Goal: Task Accomplishment & Management: Manage account settings

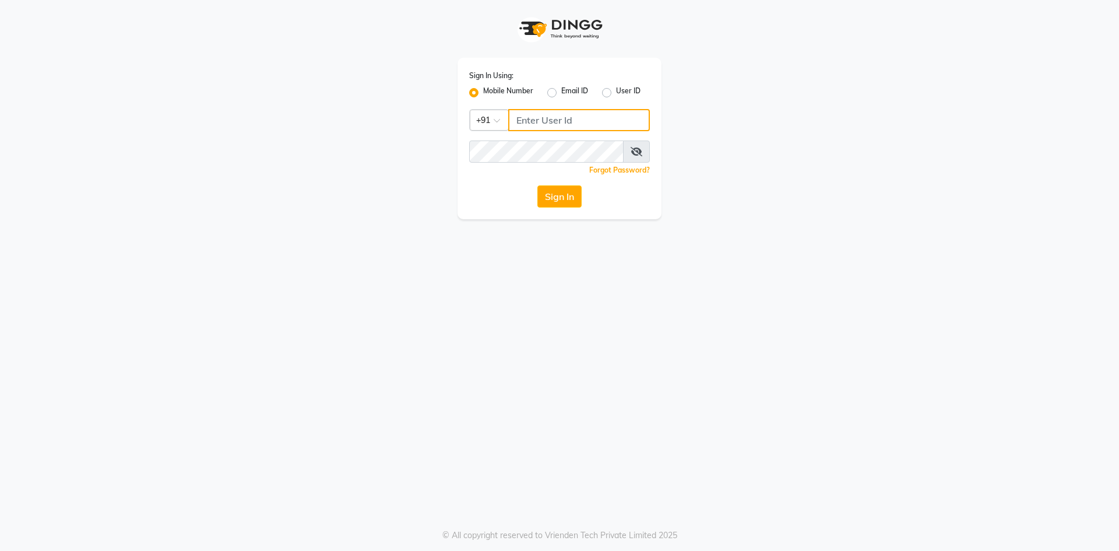
click at [518, 115] on input "Username" at bounding box center [579, 120] width 142 height 22
type input "7715996111"
click at [638, 149] on icon at bounding box center [637, 151] width 12 height 9
click at [576, 191] on button "Sign In" at bounding box center [559, 196] width 44 height 22
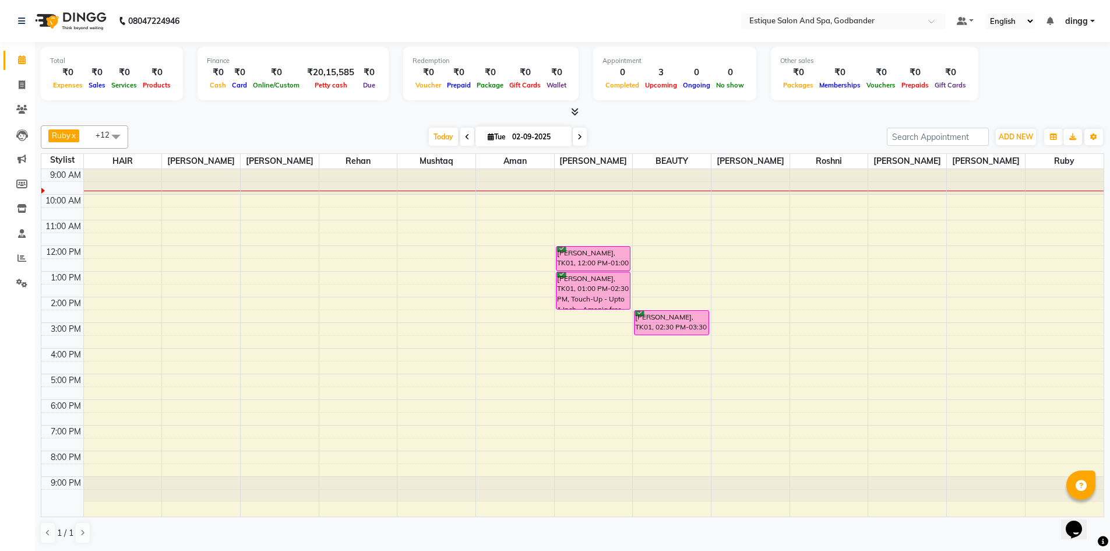
click at [466, 133] on icon at bounding box center [467, 136] width 5 height 7
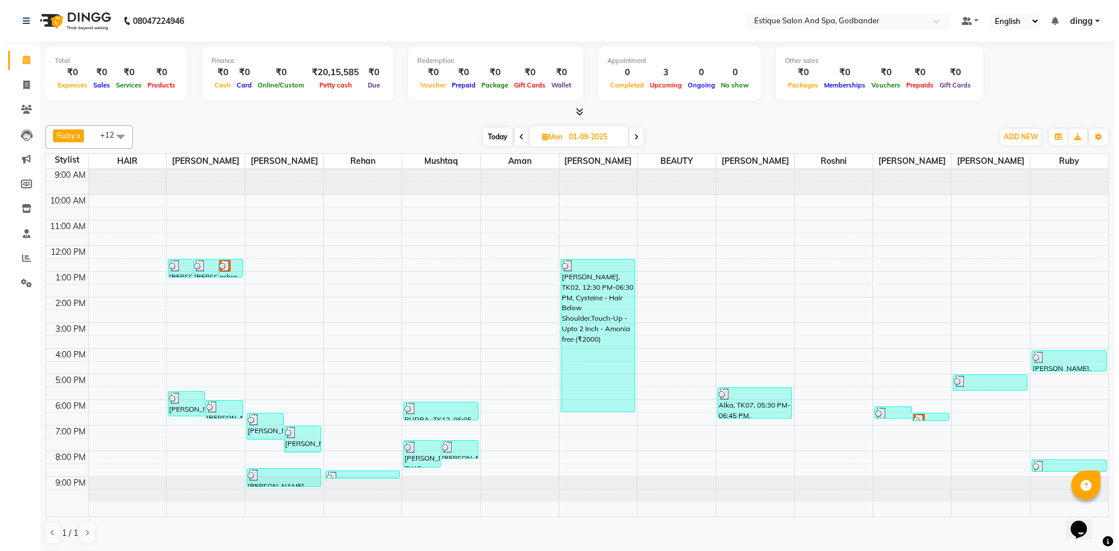
scroll to position [1, 0]
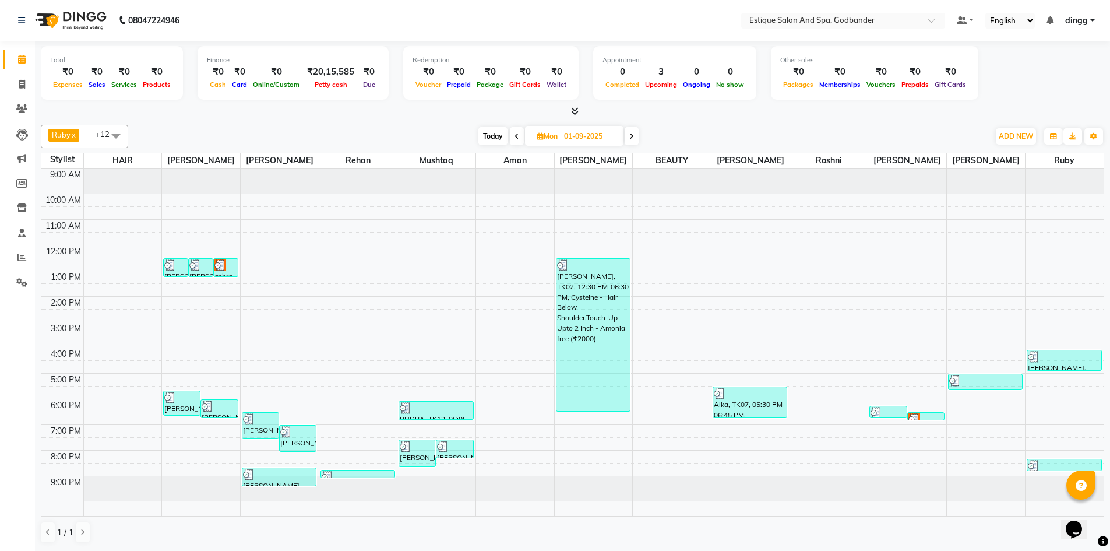
click at [632, 133] on icon at bounding box center [631, 136] width 5 height 7
type input "02-09-2025"
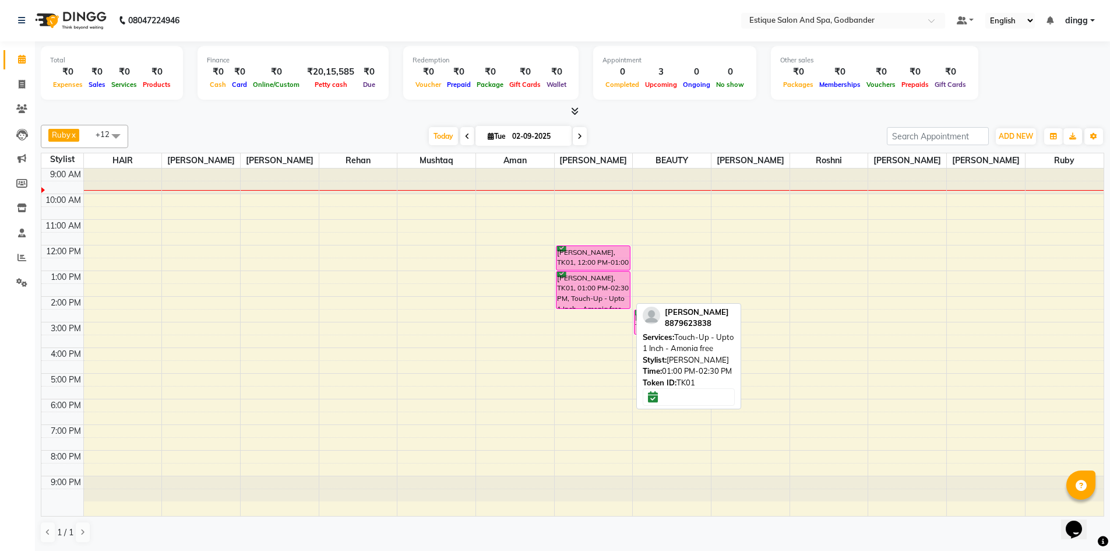
click at [581, 293] on div "[PERSON_NAME], TK01, 01:00 PM-02:30 PM, Touch-Up - Upto 1 Inch - Amonia free" at bounding box center [593, 290] width 73 height 37
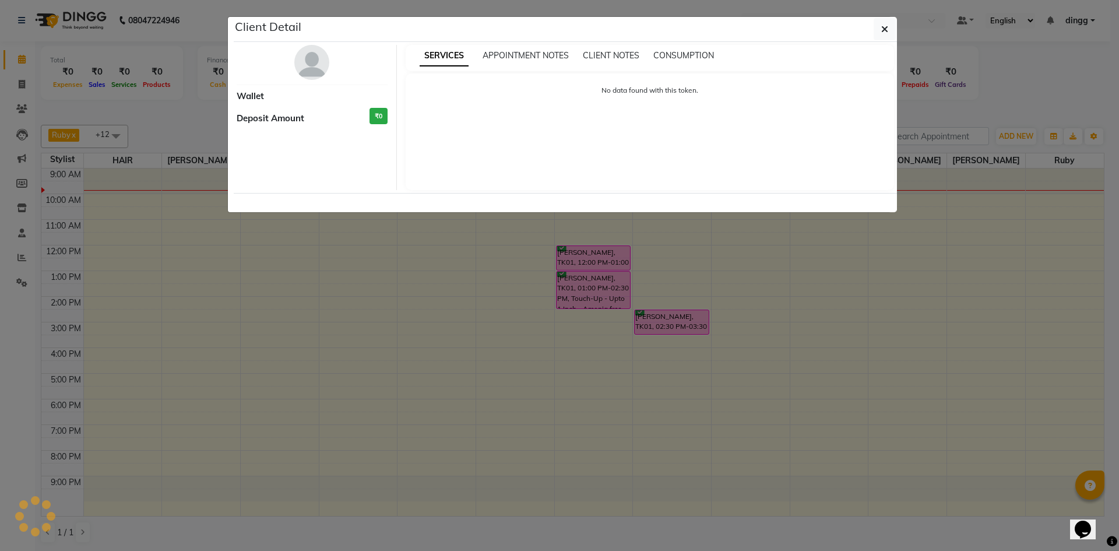
select select "6"
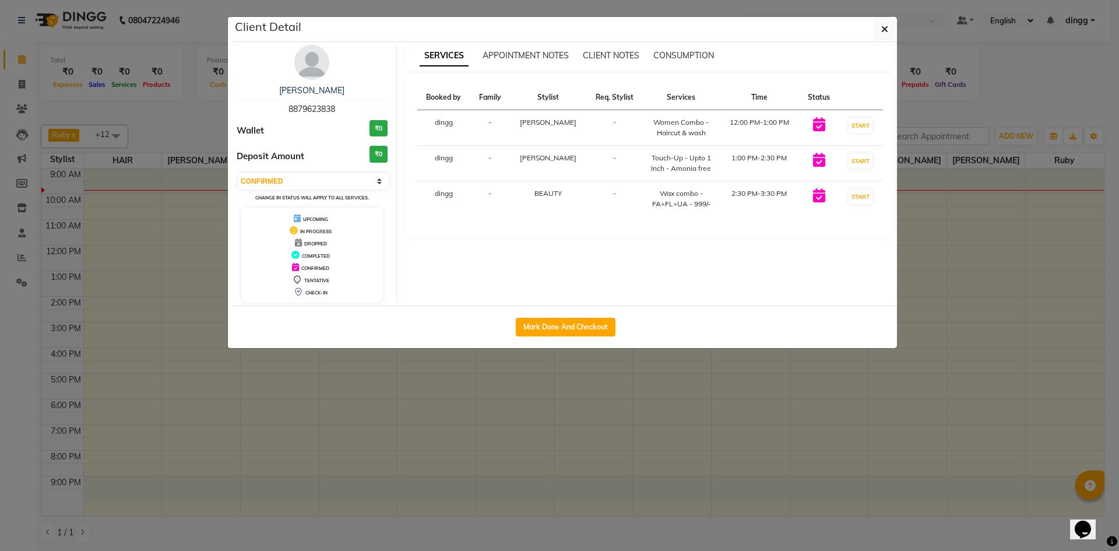
click at [304, 59] on img at bounding box center [311, 62] width 35 height 35
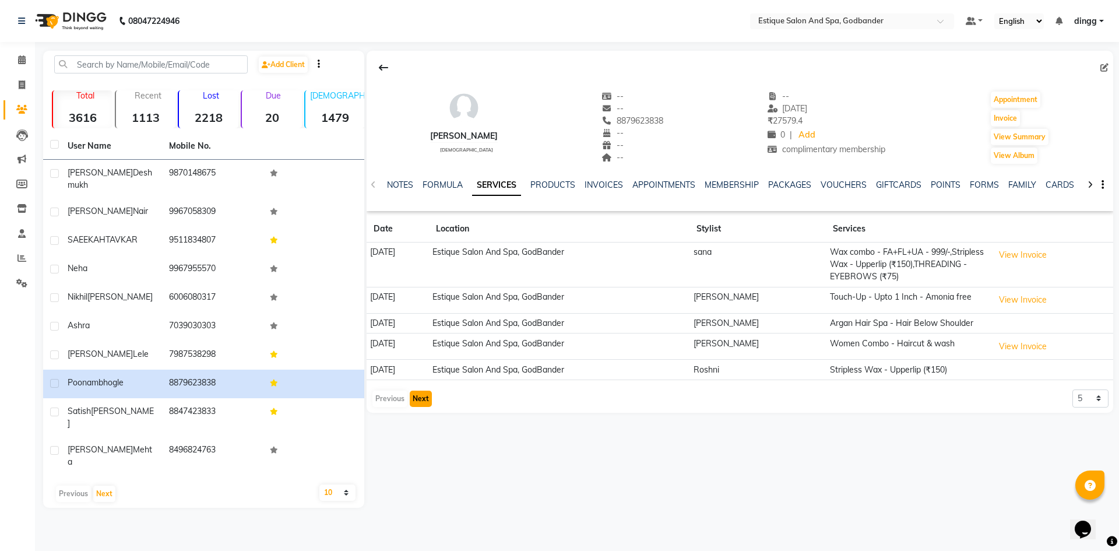
click at [413, 396] on button "Next" at bounding box center [421, 399] width 22 height 16
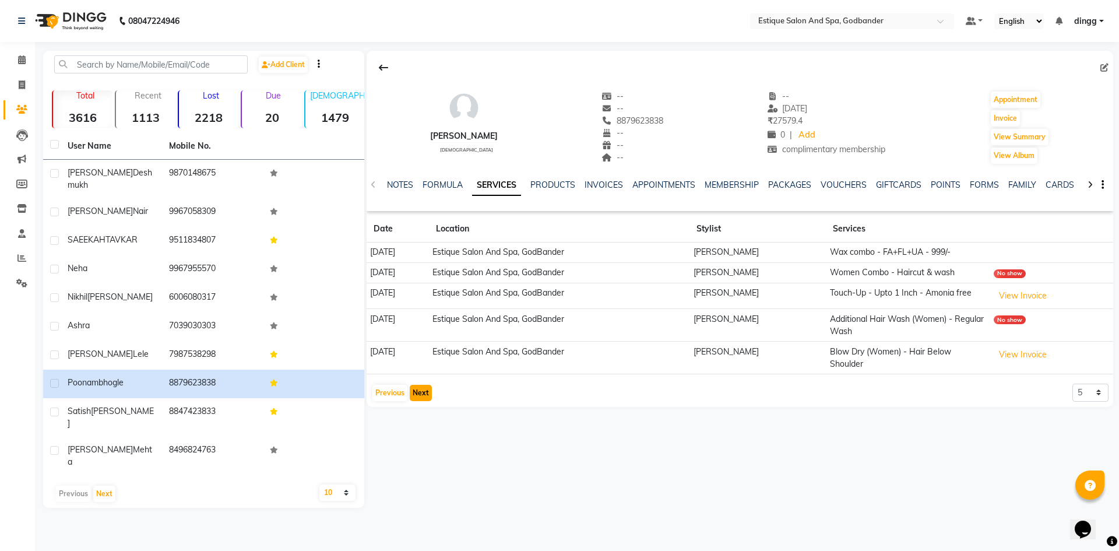
click at [413, 396] on button "Next" at bounding box center [421, 393] width 22 height 16
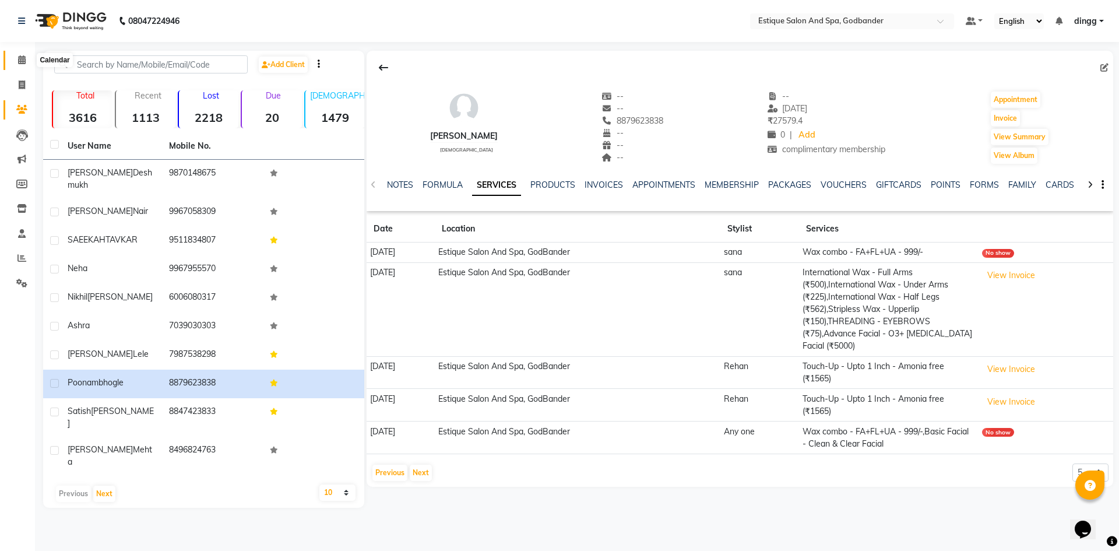
click at [25, 59] on icon at bounding box center [22, 59] width 8 height 9
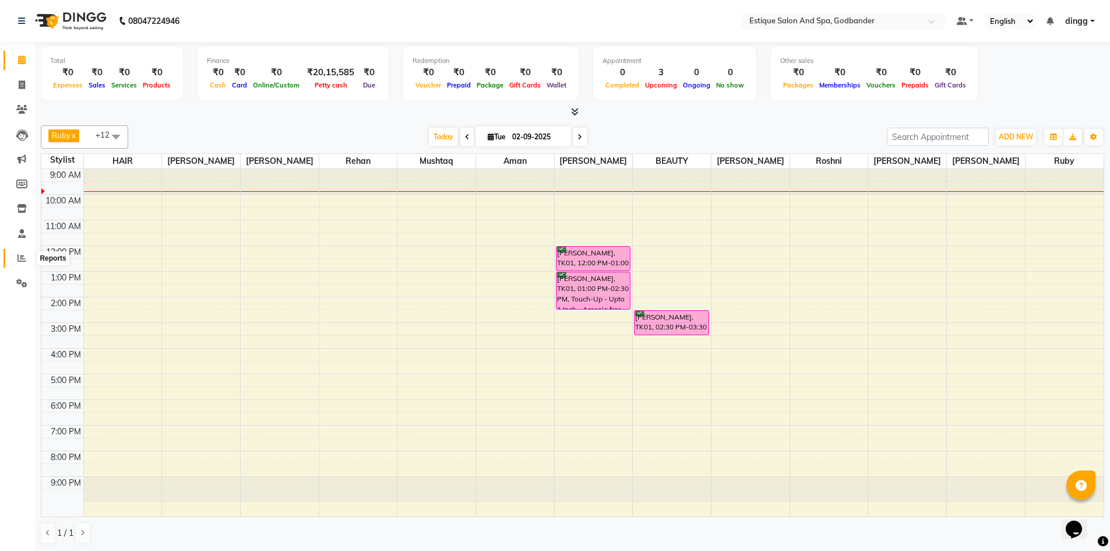
click at [17, 258] on icon at bounding box center [21, 258] width 9 height 9
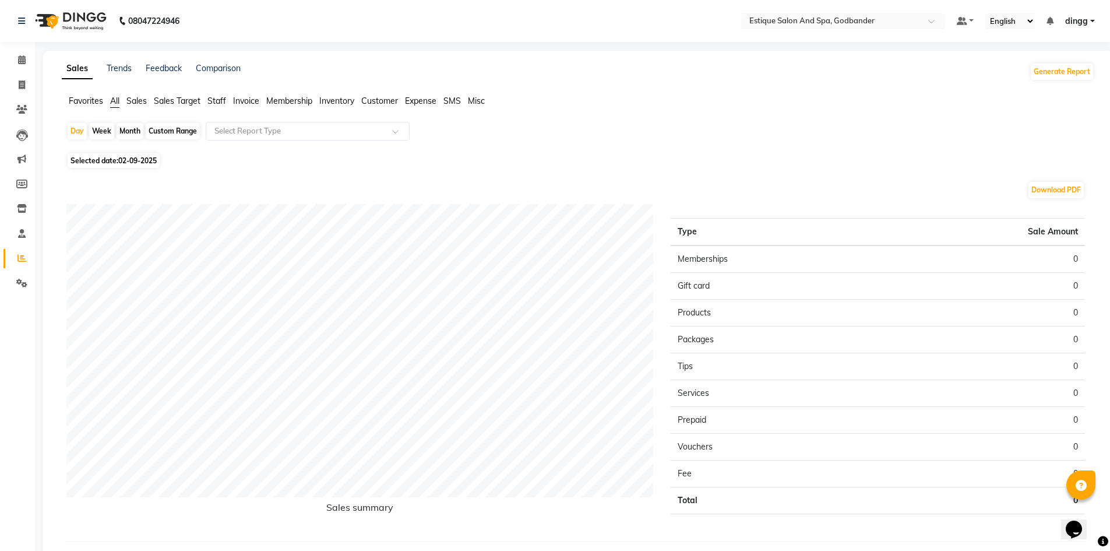
click at [132, 128] on div "Month" at bounding box center [130, 131] width 27 height 16
select select "9"
select select "2025"
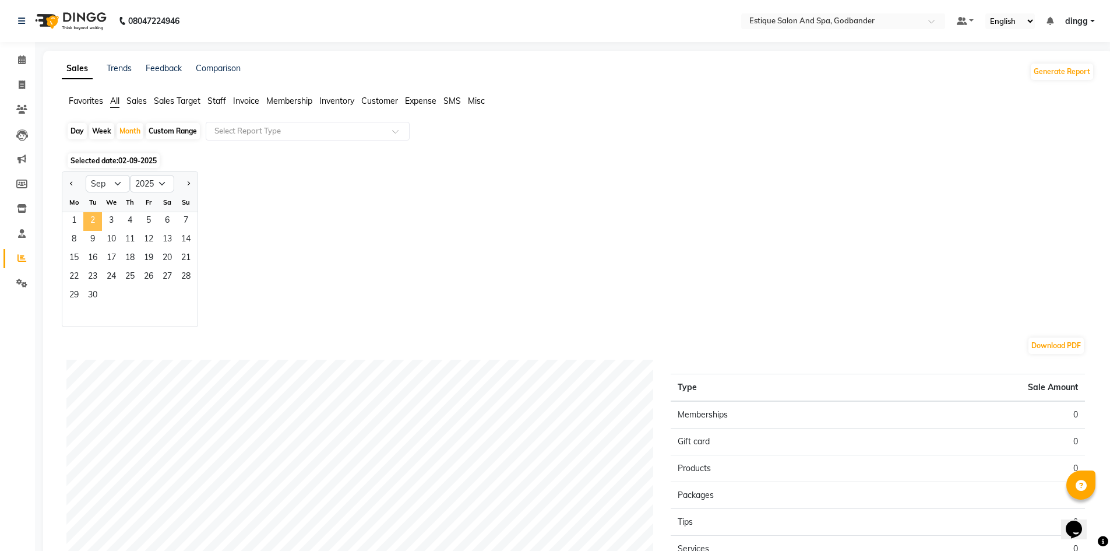
click at [93, 220] on span "2" at bounding box center [92, 221] width 19 height 19
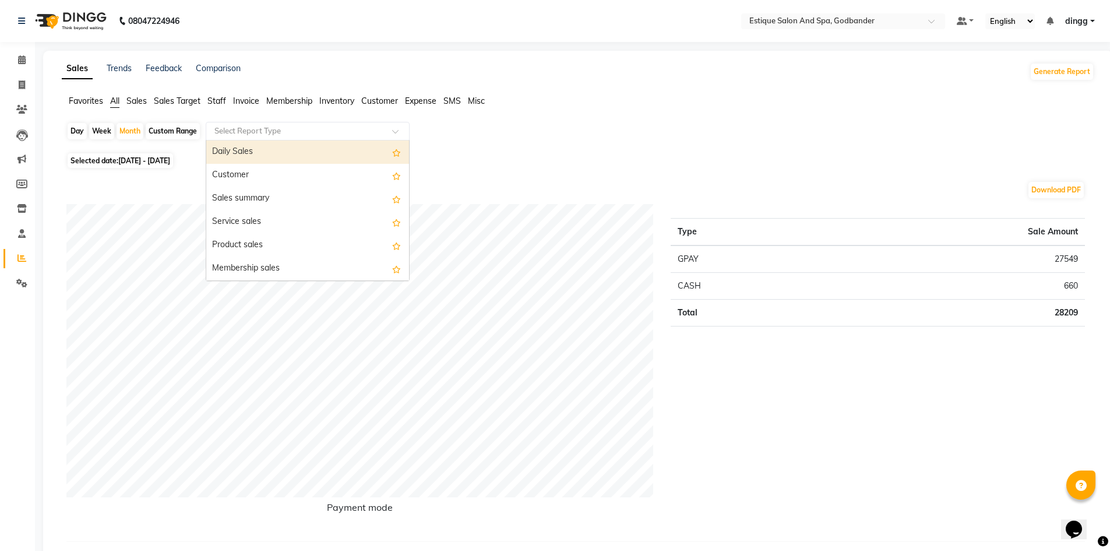
click at [282, 134] on input "text" at bounding box center [296, 131] width 168 height 12
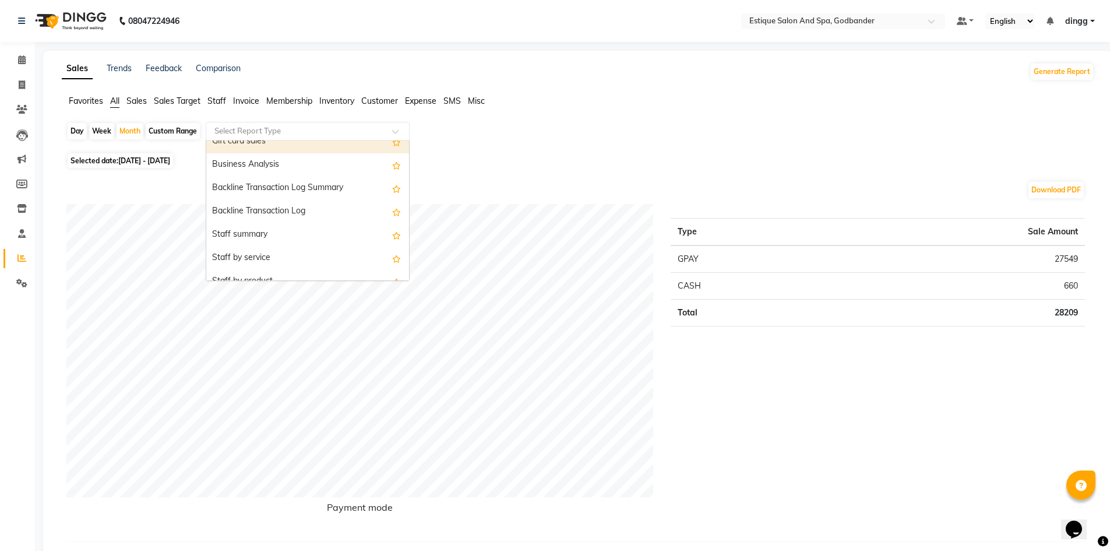
scroll to position [291, 0]
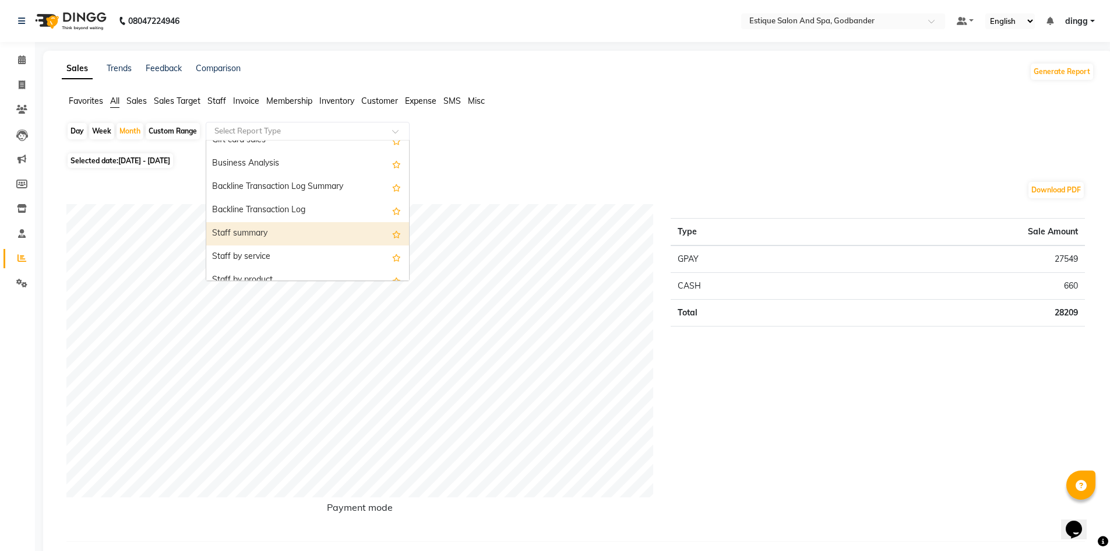
click at [249, 232] on div "Staff summary" at bounding box center [307, 233] width 203 height 23
select select "filtered_report"
select select "csv"
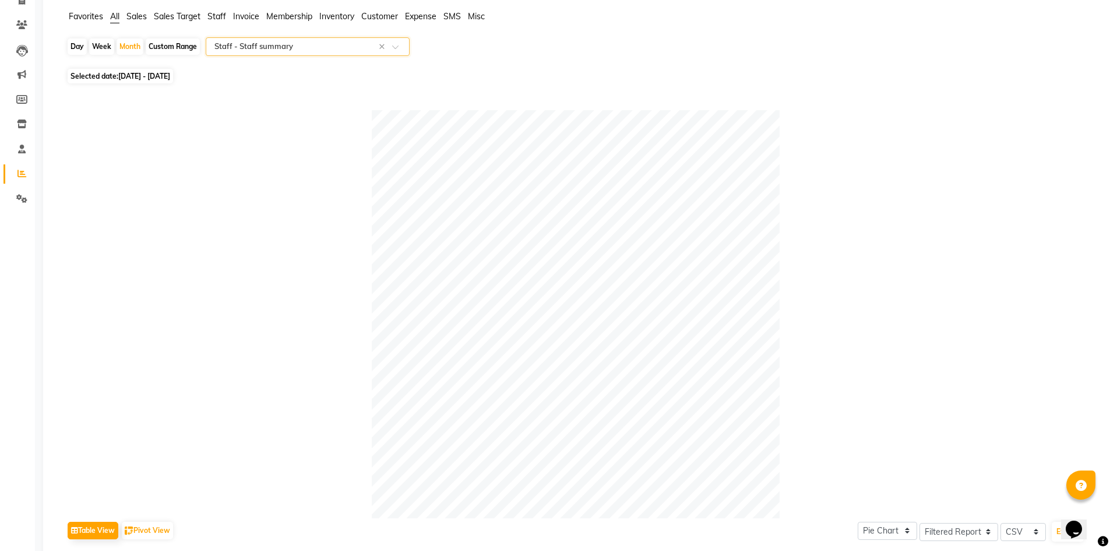
scroll to position [0, 0]
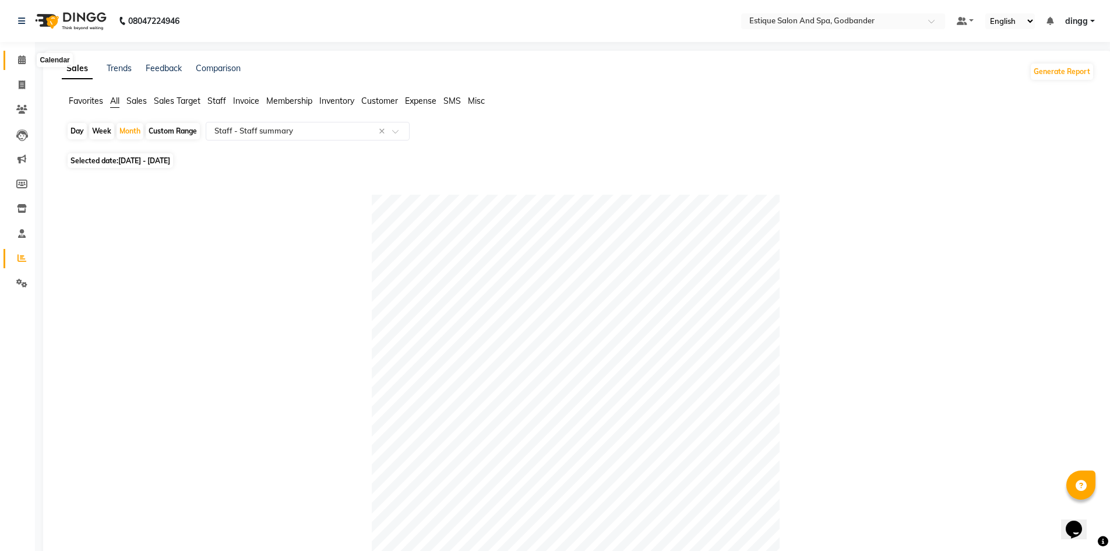
click at [18, 62] on icon at bounding box center [22, 59] width 8 height 9
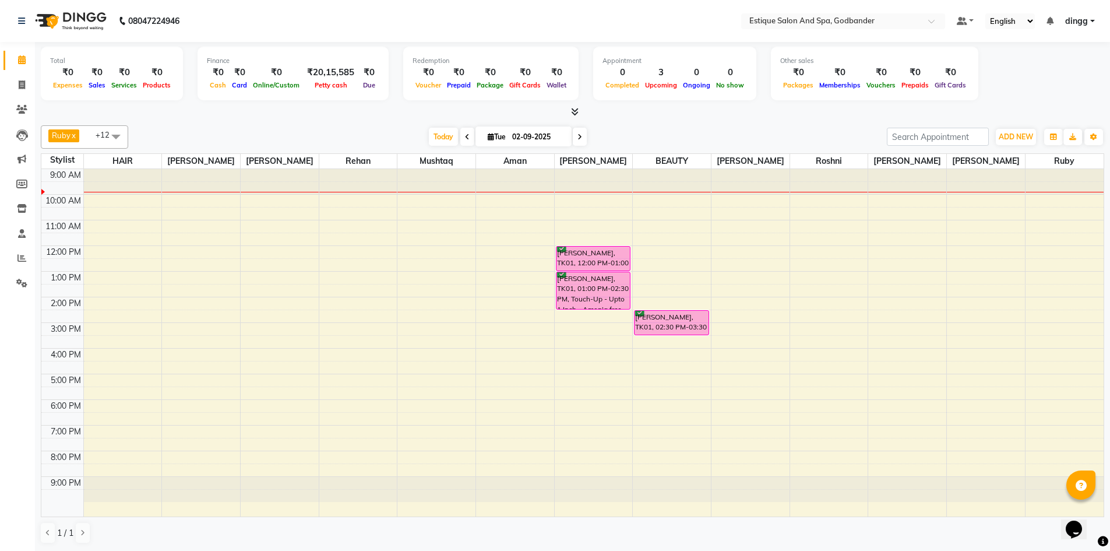
click at [574, 137] on span at bounding box center [580, 137] width 14 height 18
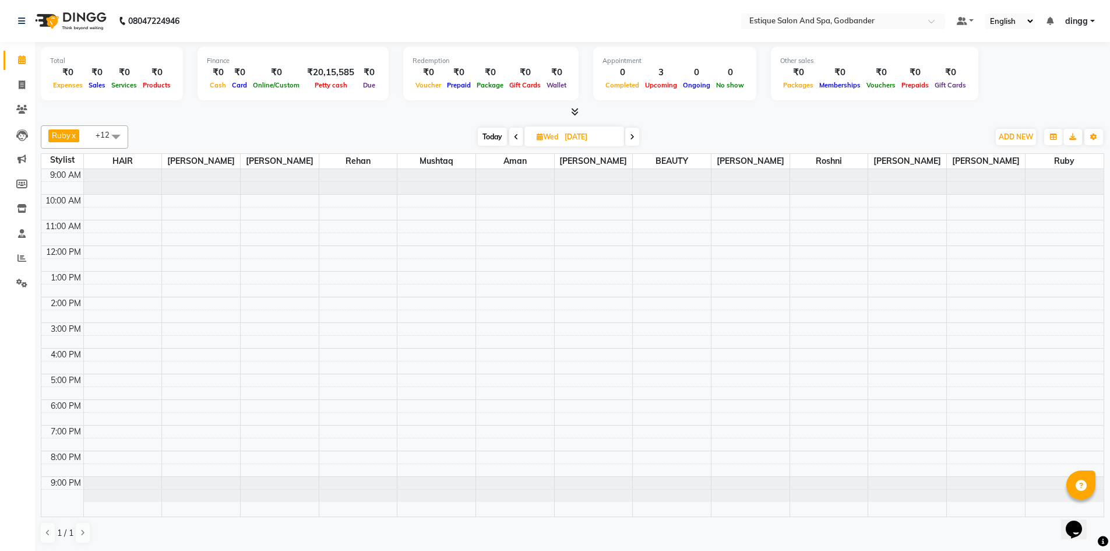
click at [631, 136] on icon at bounding box center [632, 136] width 5 height 7
click at [628, 136] on span at bounding box center [631, 137] width 14 height 18
click at [628, 136] on icon at bounding box center [629, 136] width 5 height 7
type input "[DATE]"
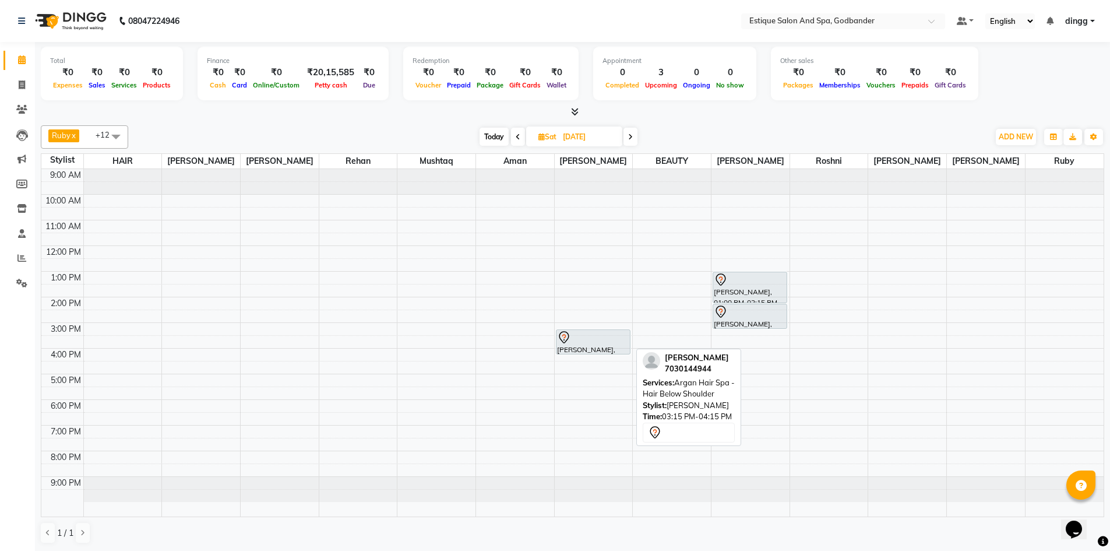
click at [578, 344] on div "[PERSON_NAME], 03:15 PM-04:15 PM, Argan Hair Spa - Hair Below Shoulder" at bounding box center [593, 342] width 73 height 24
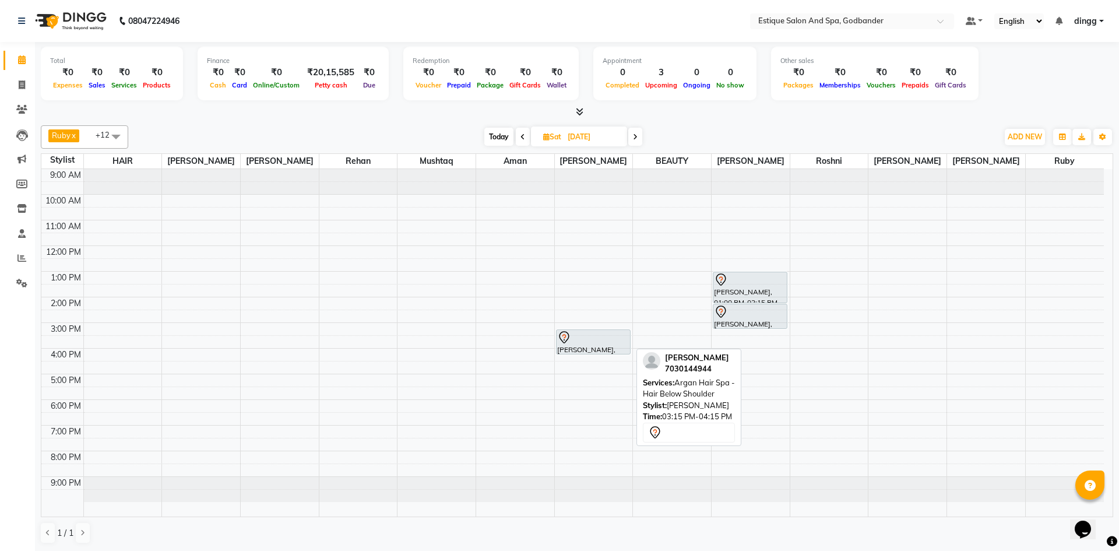
select select "7"
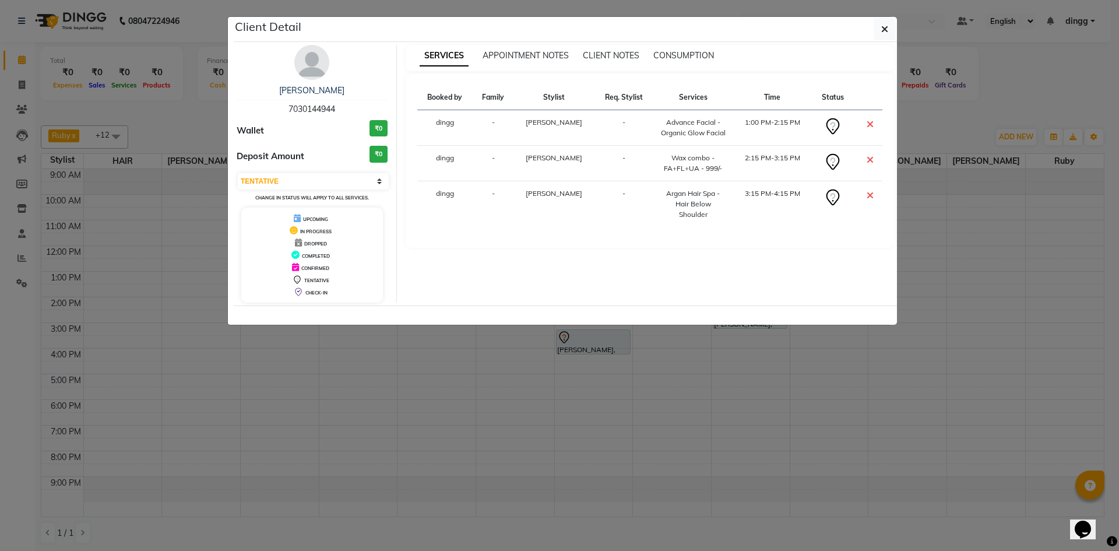
click at [300, 56] on img at bounding box center [311, 62] width 35 height 35
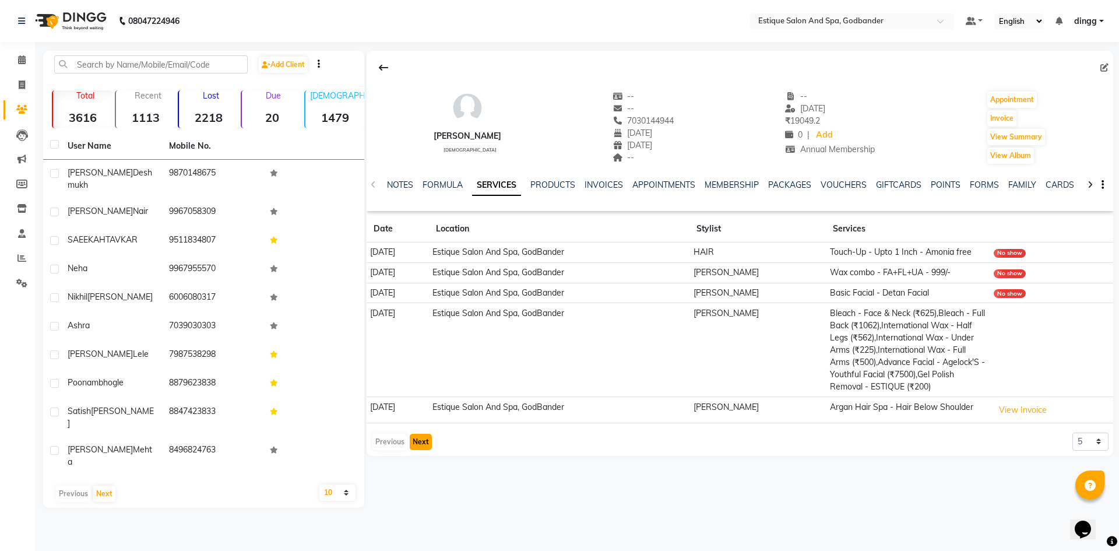
click at [416, 439] on button "Next" at bounding box center [421, 442] width 22 height 16
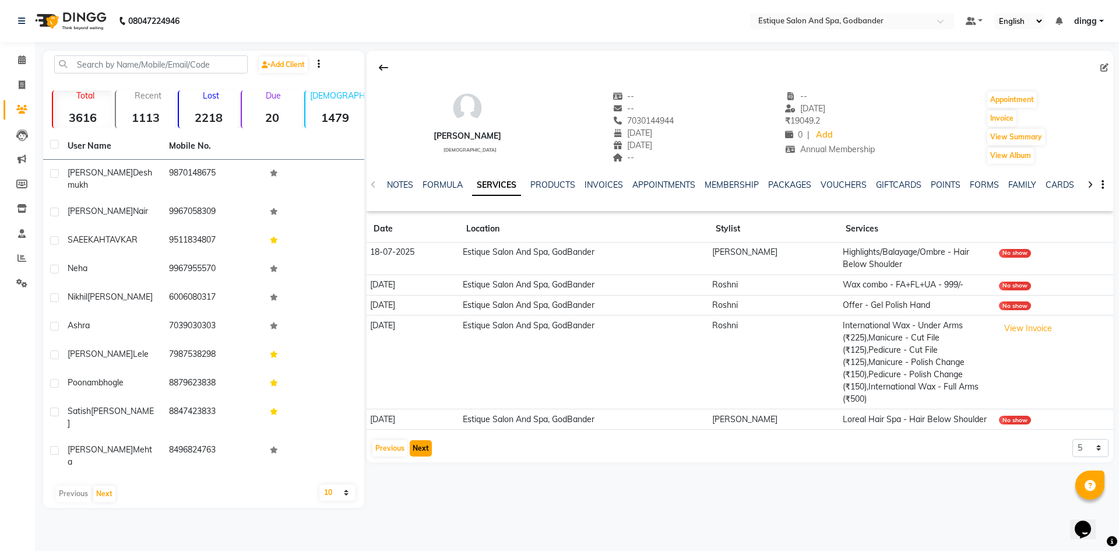
click at [420, 440] on button "Next" at bounding box center [421, 448] width 22 height 16
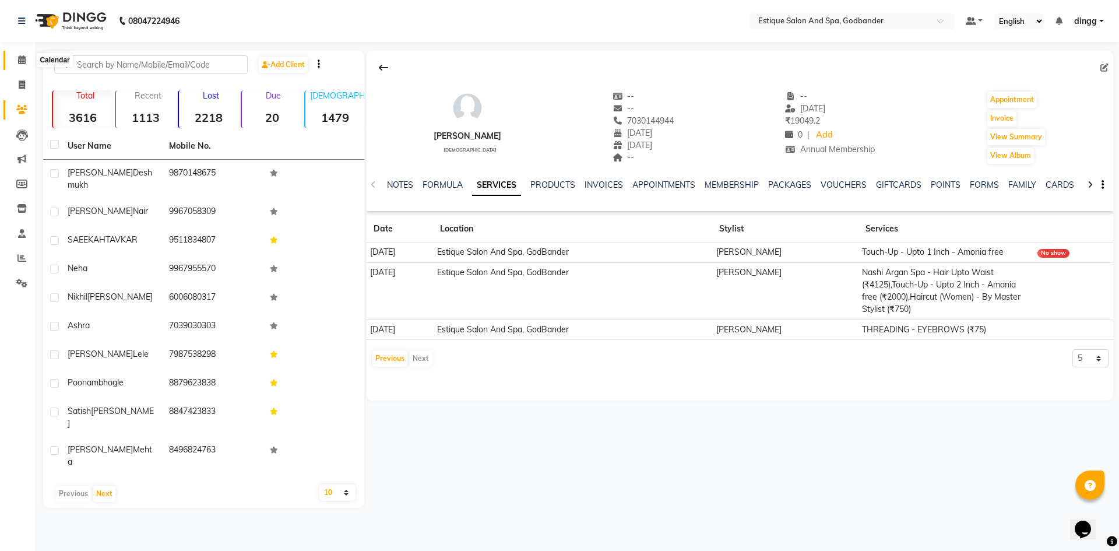
click at [21, 61] on icon at bounding box center [22, 59] width 8 height 9
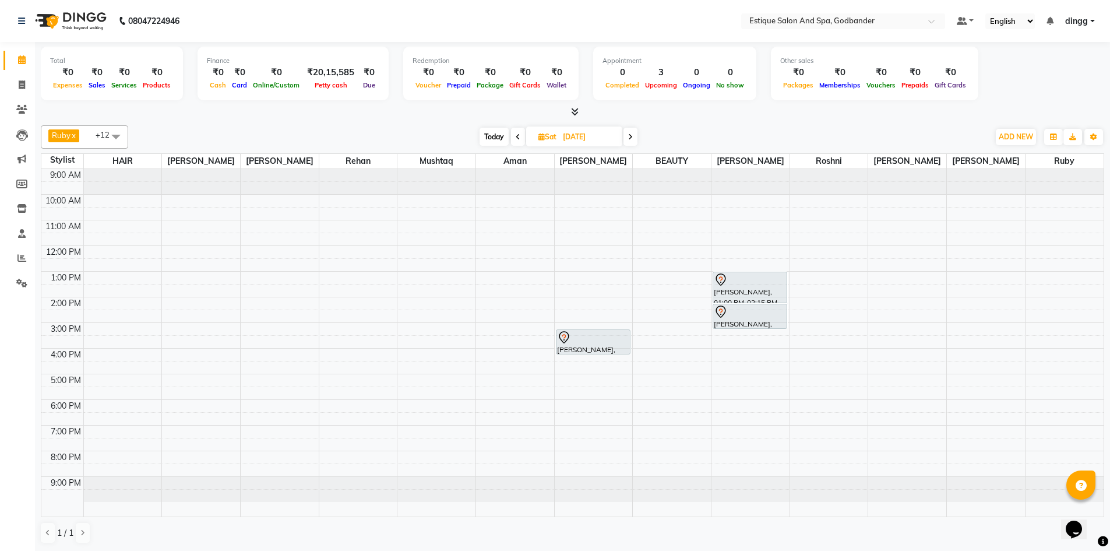
click at [632, 135] on icon at bounding box center [630, 136] width 5 height 7
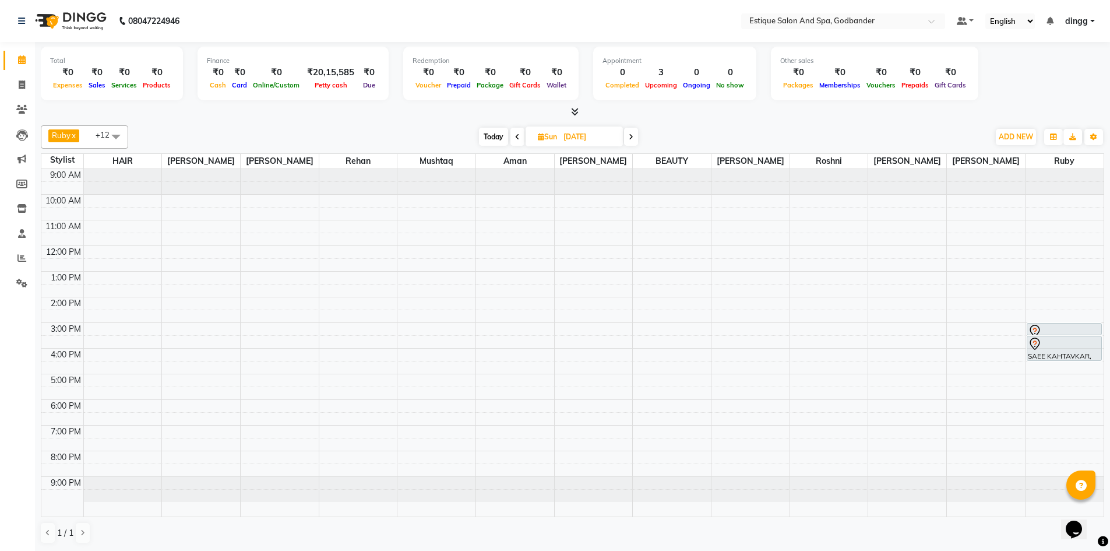
click at [632, 135] on icon at bounding box center [631, 136] width 5 height 7
click at [513, 138] on span at bounding box center [518, 137] width 14 height 18
click at [498, 136] on span "Today" at bounding box center [493, 137] width 29 height 18
type input "02-09-2025"
